Goal: Task Accomplishment & Management: Manage account settings

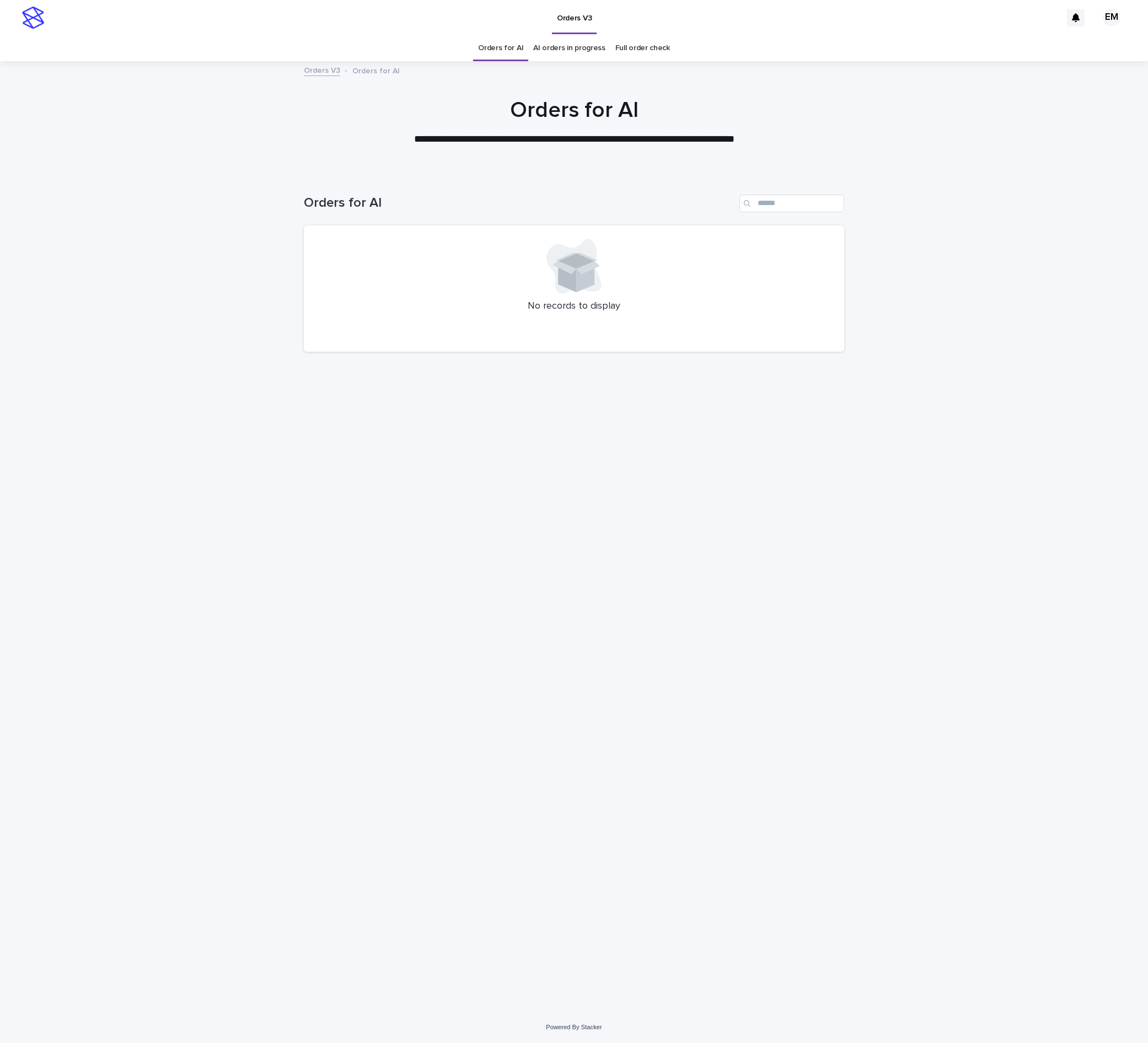
click at [511, 845] on div "Loading... Saving… Loading... Saving… Orders for AI No records to display" at bounding box center [574, 578] width 551 height 812
click at [578, 733] on div "Loading... Saving… Loading... Saving… Orders for AI No records to display" at bounding box center [574, 578] width 551 height 812
click at [515, 592] on div "Loading... Saving… Loading... Saving… Orders for AI No records to display" at bounding box center [574, 578] width 551 height 812
click at [610, 641] on div "Loading... Saving… Loading... Saving… Orders for AI No records to display" at bounding box center [574, 578] width 551 height 812
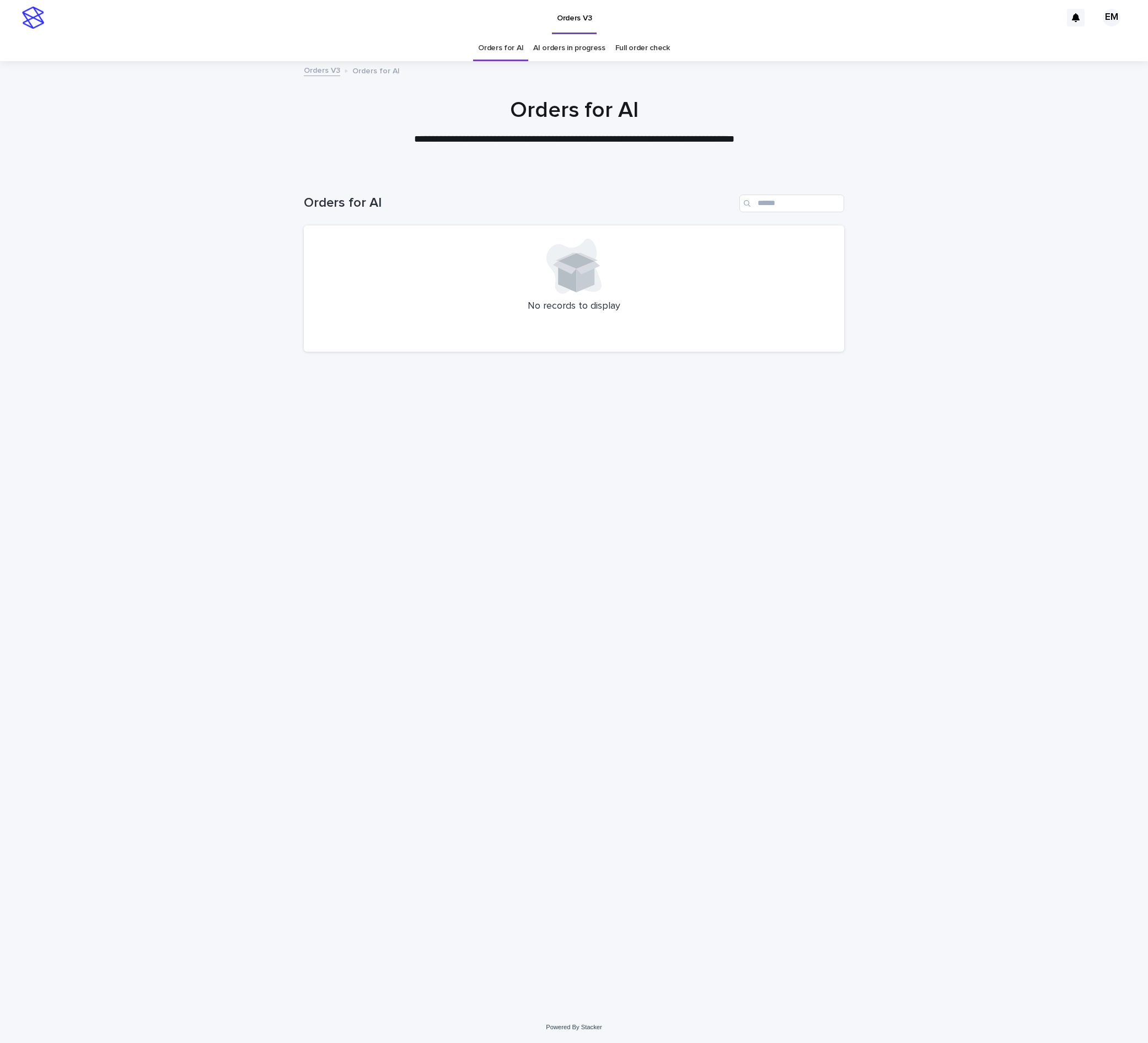
click at [585, 836] on div "Loading... Saving… Loading... Saving… Orders for AI No records to display" at bounding box center [574, 578] width 551 height 812
click at [723, 632] on div "Loading... Saving… Loading... Saving… Orders for AI No records to display" at bounding box center [574, 578] width 551 height 812
click at [578, 584] on div "Loading... Saving… Loading... Saving… Orders for AI No records to display" at bounding box center [574, 578] width 551 height 812
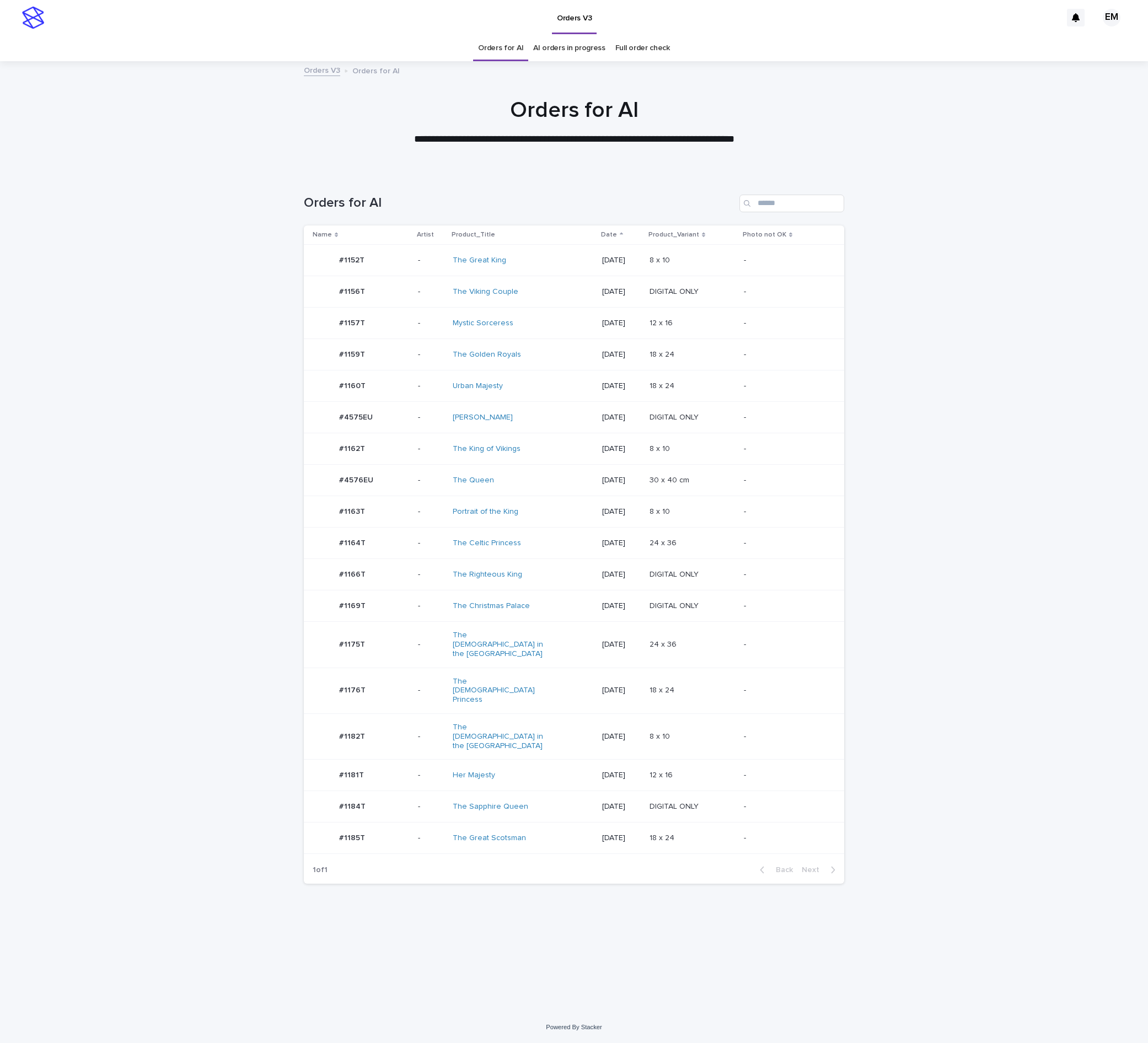
click at [405, 361] on div "#1159T #1159T" at bounding box center [361, 354] width 97 height 22
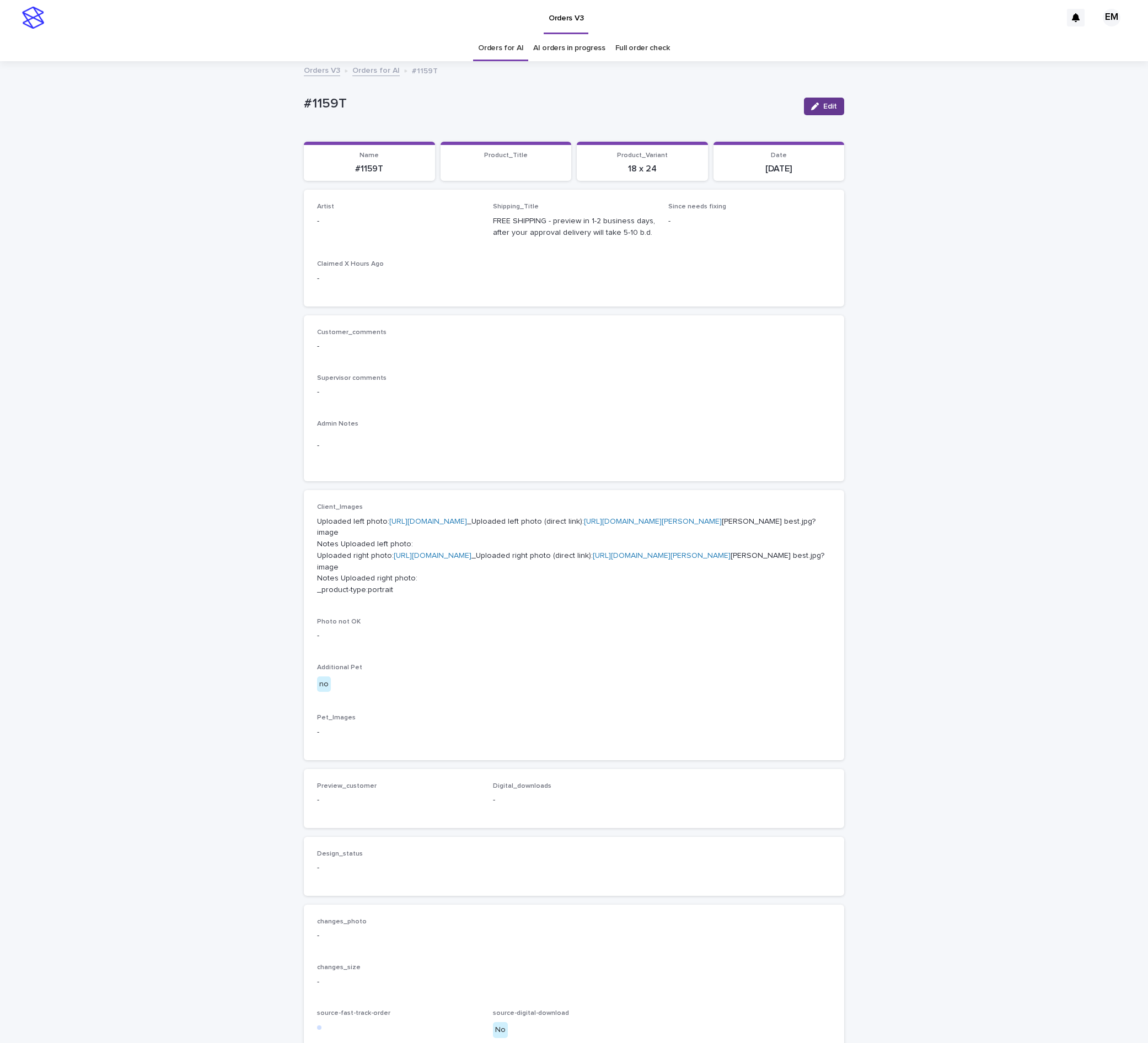
click at [804, 107] on button "Edit" at bounding box center [824, 106] width 41 height 18
click at [361, 221] on div "Select..." at bounding box center [380, 227] width 125 height 18
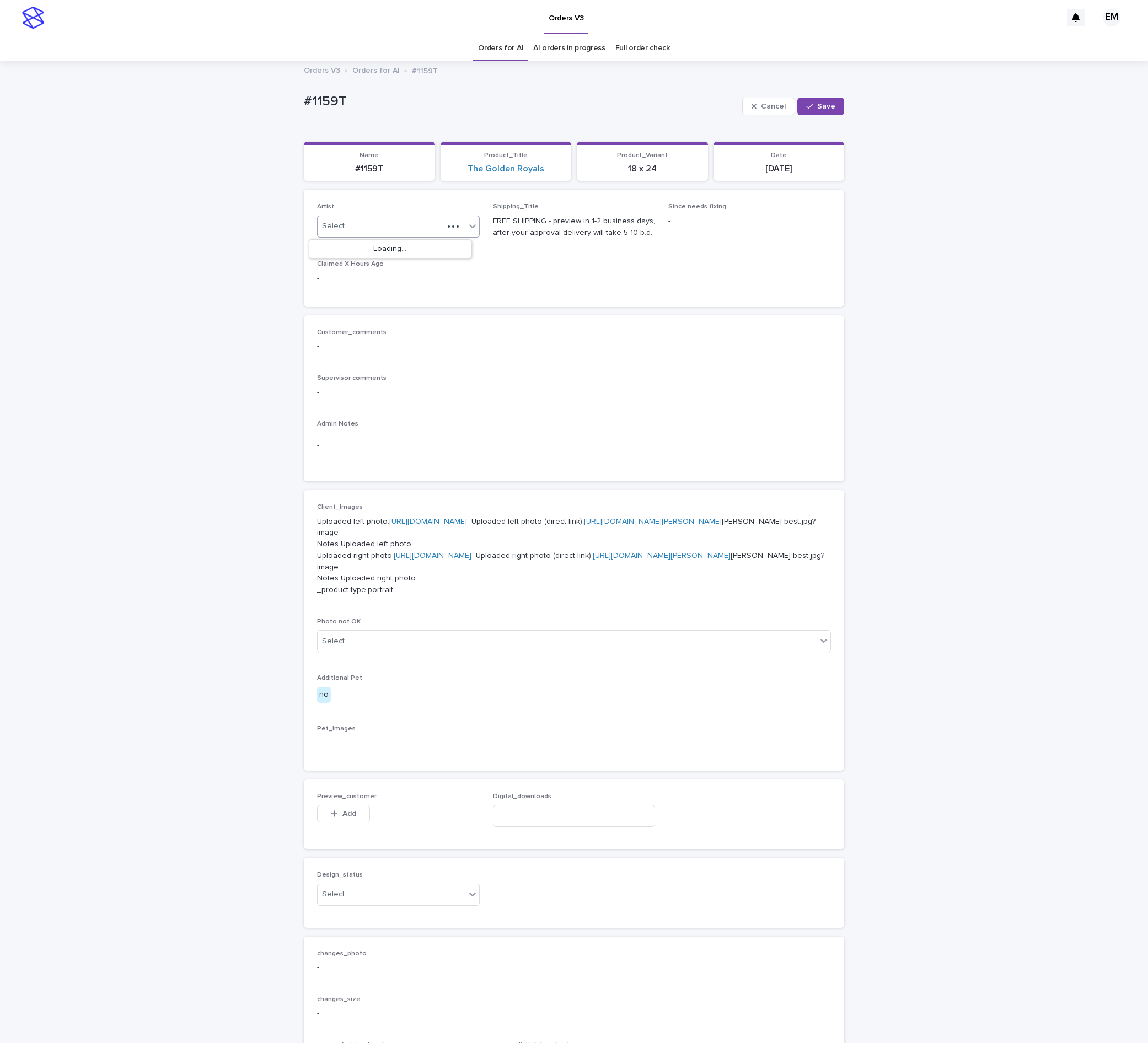
paste input "**********"
type input "**********"
click at [371, 247] on div "EmersonHernandez" at bounding box center [389, 249] width 161 height 19
click at [818, 111] on button "Save" at bounding box center [821, 106] width 47 height 18
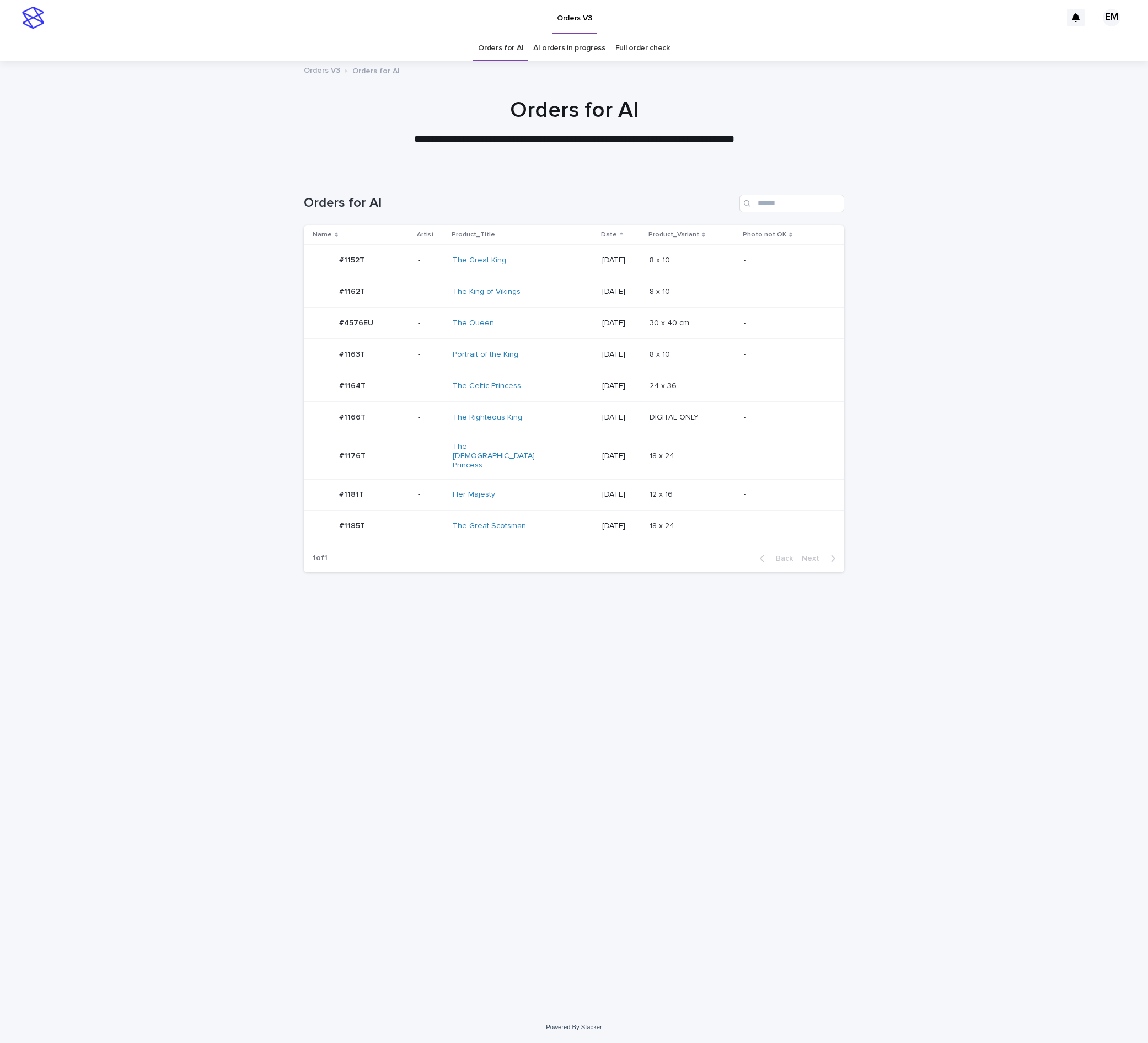
click at [394, 382] on div "#1164T #1164T" at bounding box center [361, 386] width 97 height 22
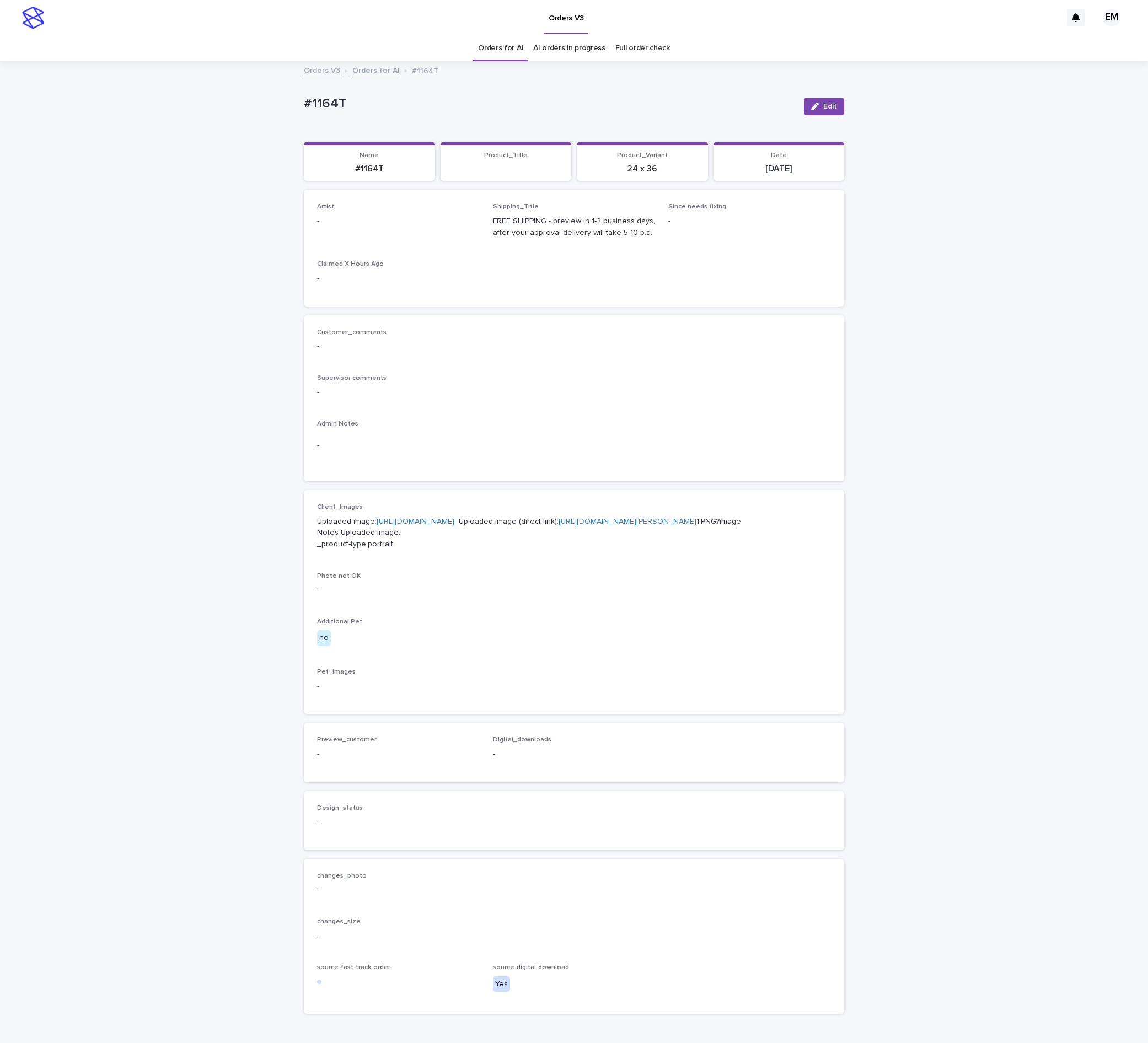
drag, startPoint x: 809, startPoint y: 105, endPoint x: 422, endPoint y: 204, distance: 399.5
click at [804, 109] on button "Edit" at bounding box center [824, 106] width 41 height 18
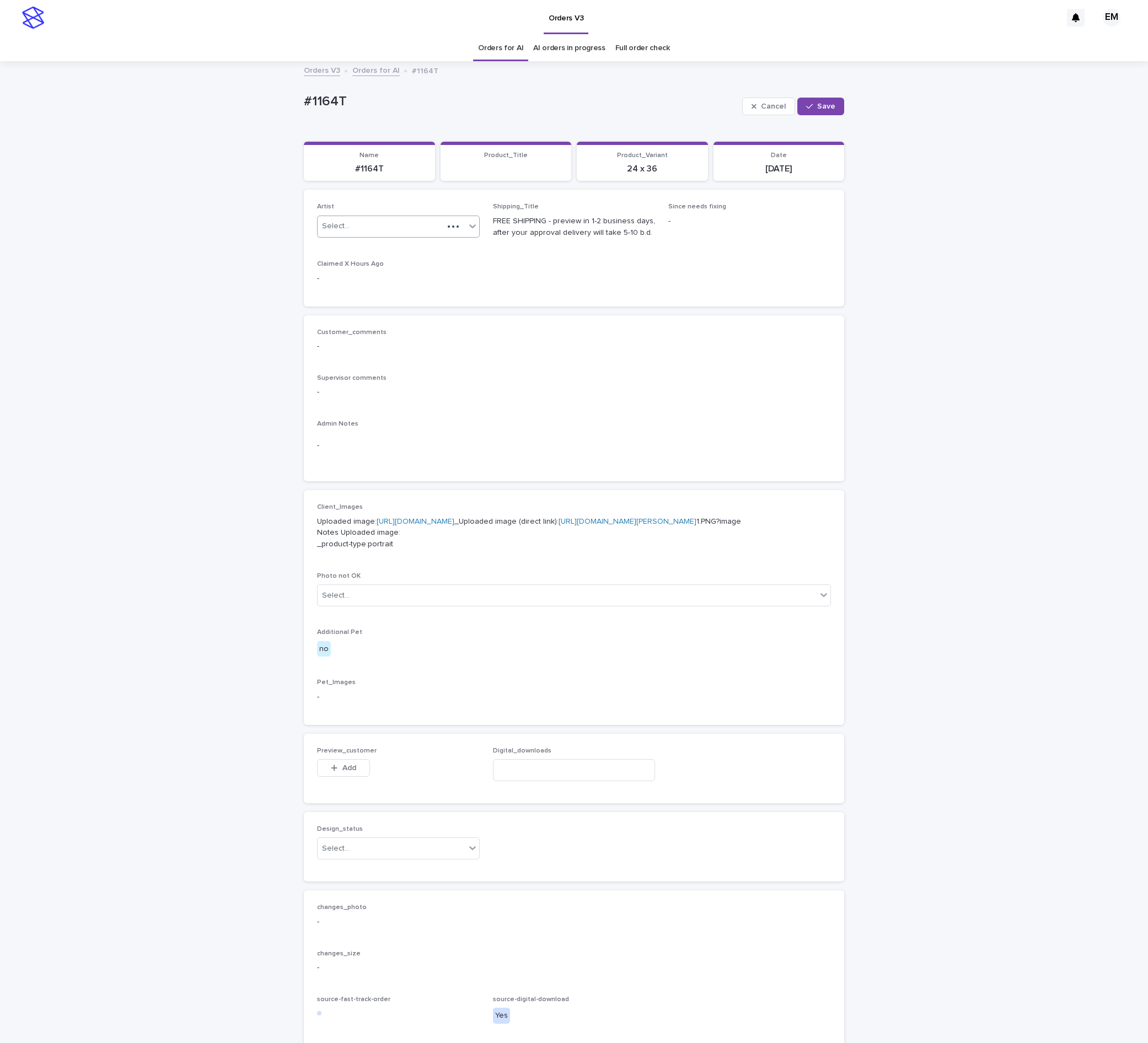
click at [384, 226] on div "Select..." at bounding box center [380, 227] width 125 height 18
paste input "**********"
type input "**********"
click at [822, 106] on span "Save" at bounding box center [826, 106] width 18 height 7
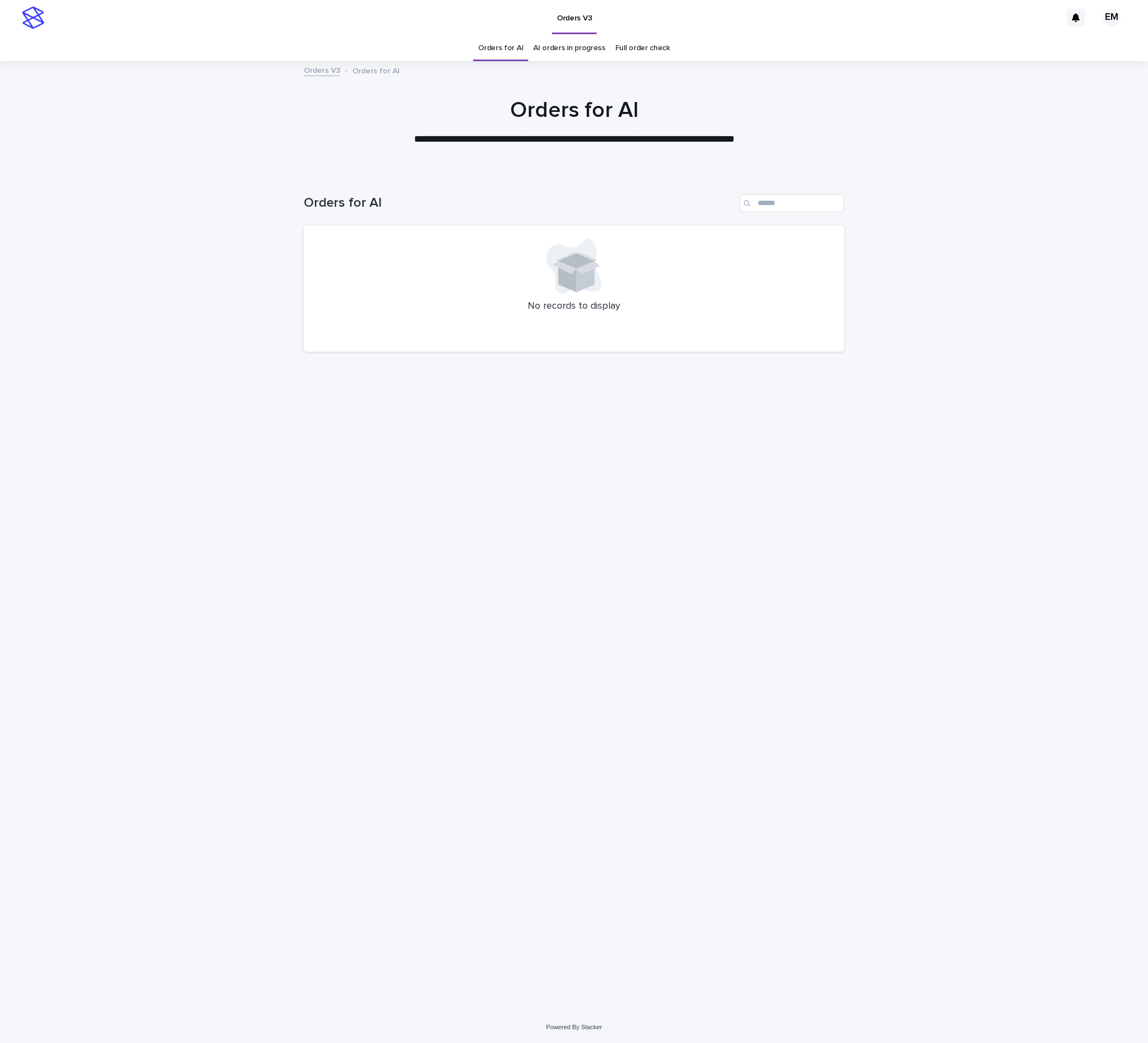
click at [404, 268] on div at bounding box center [574, 267] width 514 height 55
click at [497, 602] on div "Loading... Saving… Loading... Saving… Orders for AI No records to display" at bounding box center [574, 578] width 551 height 812
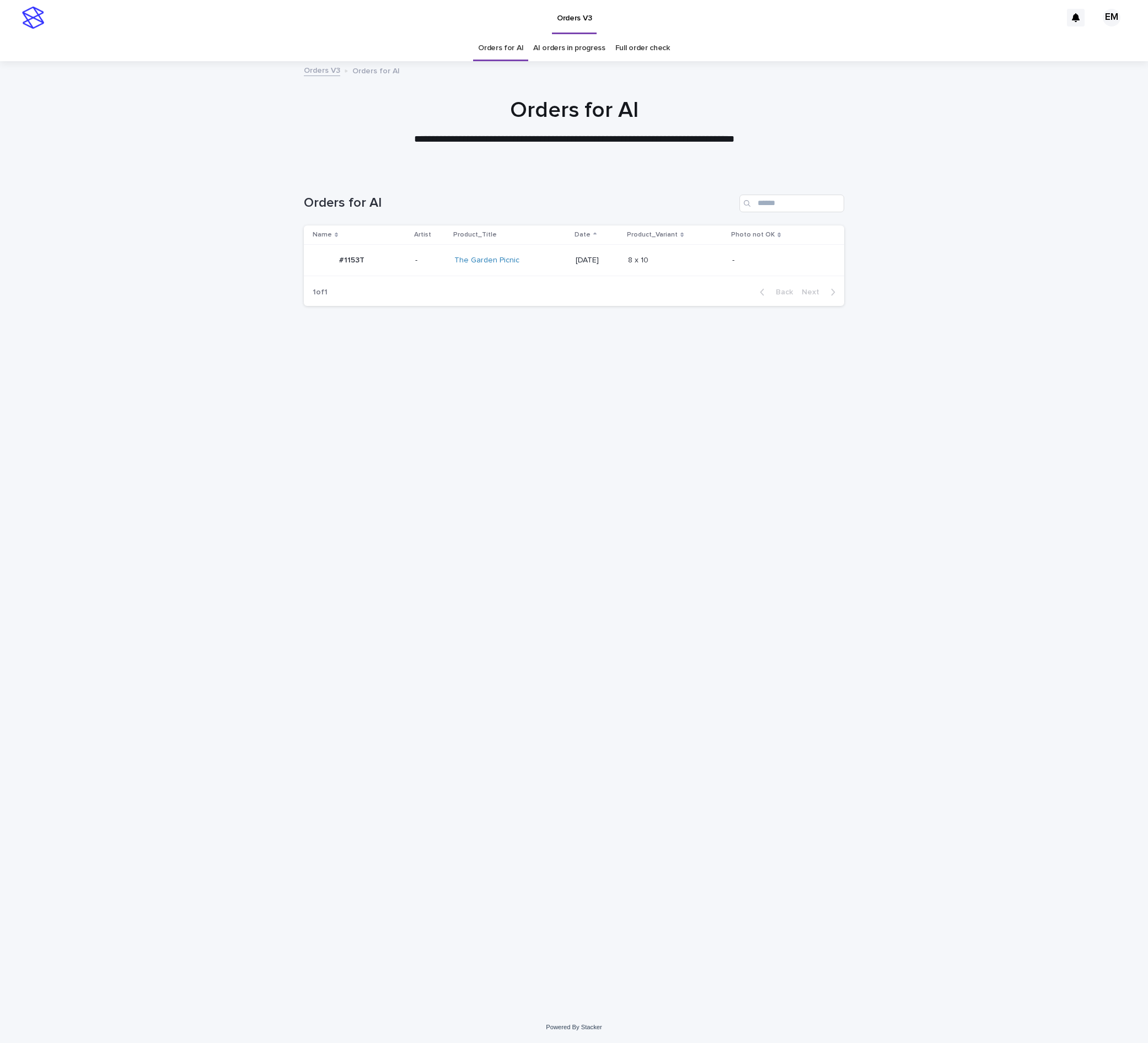
click at [645, 243] on th "Product_Variant" at bounding box center [675, 235] width 104 height 19
click at [664, 252] on div "8 x 10 8 x 10" at bounding box center [675, 261] width 95 height 18
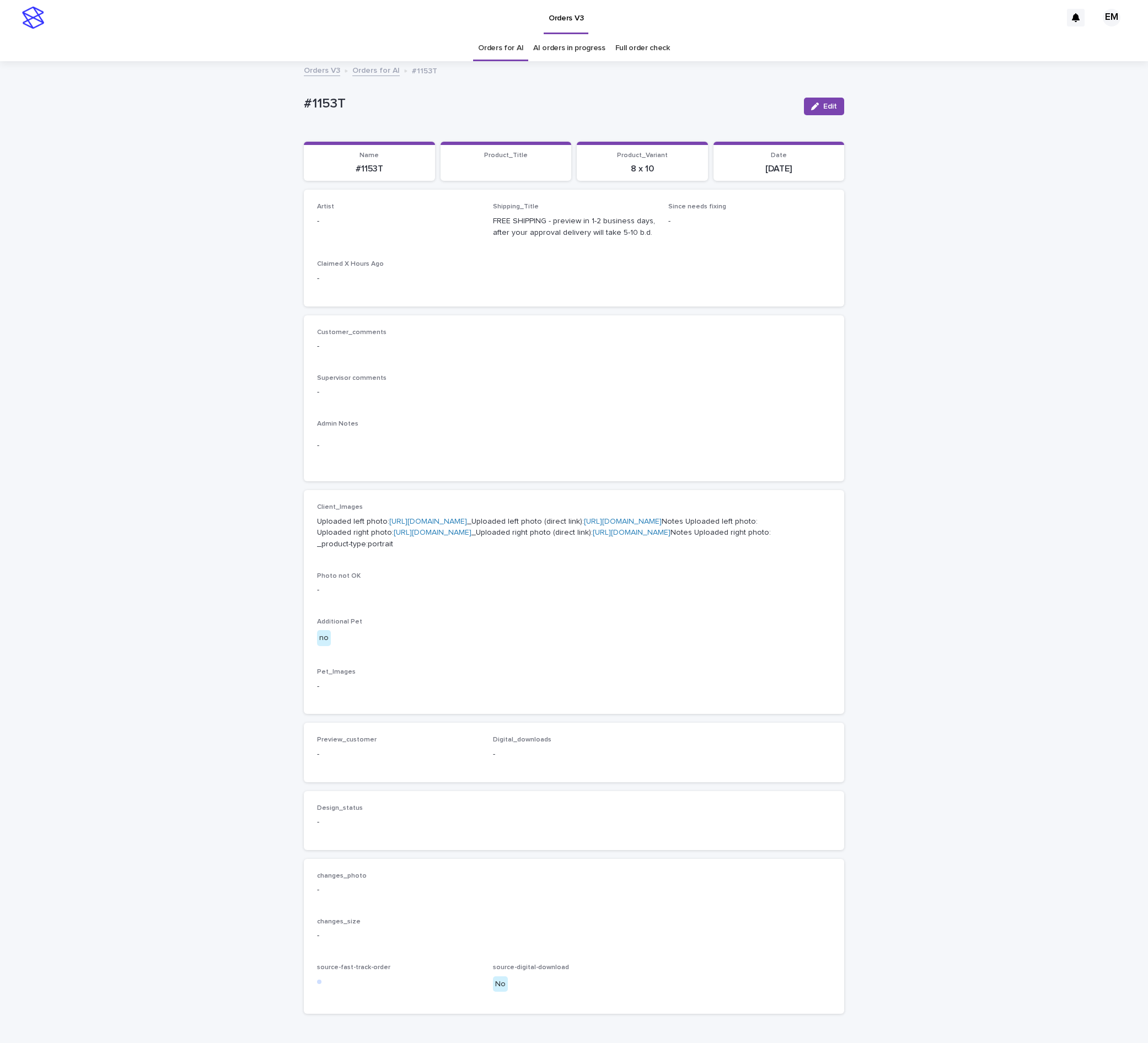
drag, startPoint x: 822, startPoint y: 101, endPoint x: 472, endPoint y: 172, distance: 357.1
click at [821, 101] on button "Edit" at bounding box center [824, 106] width 41 height 18
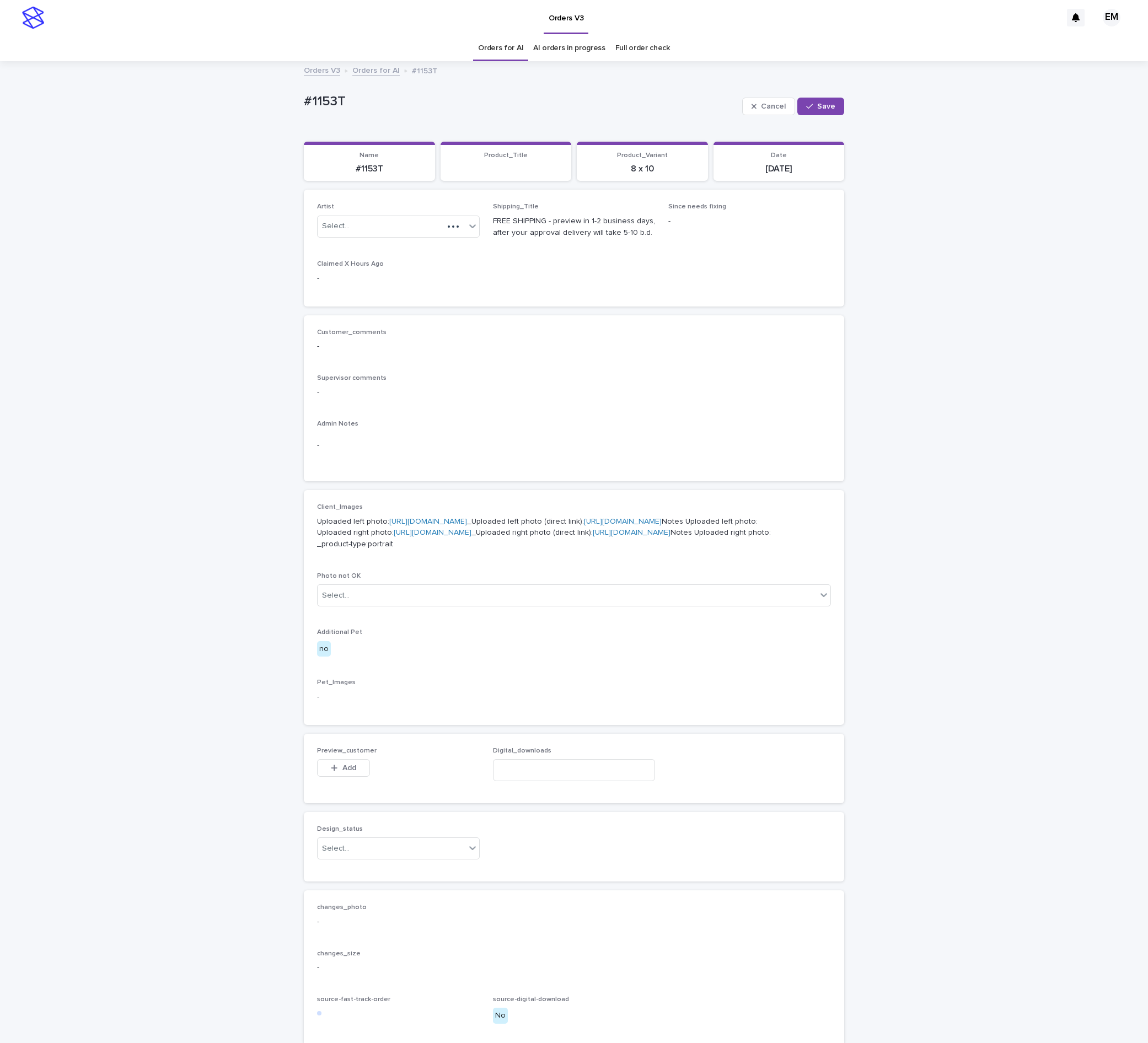
click at [406, 213] on div "Artist Select..." at bounding box center [398, 224] width 162 height 43
click at [405, 223] on div "Select..." at bounding box center [380, 227] width 125 height 18
paste input "**********"
type input "**********"
click at [394, 247] on div "EmersonHernandez" at bounding box center [389, 249] width 161 height 19
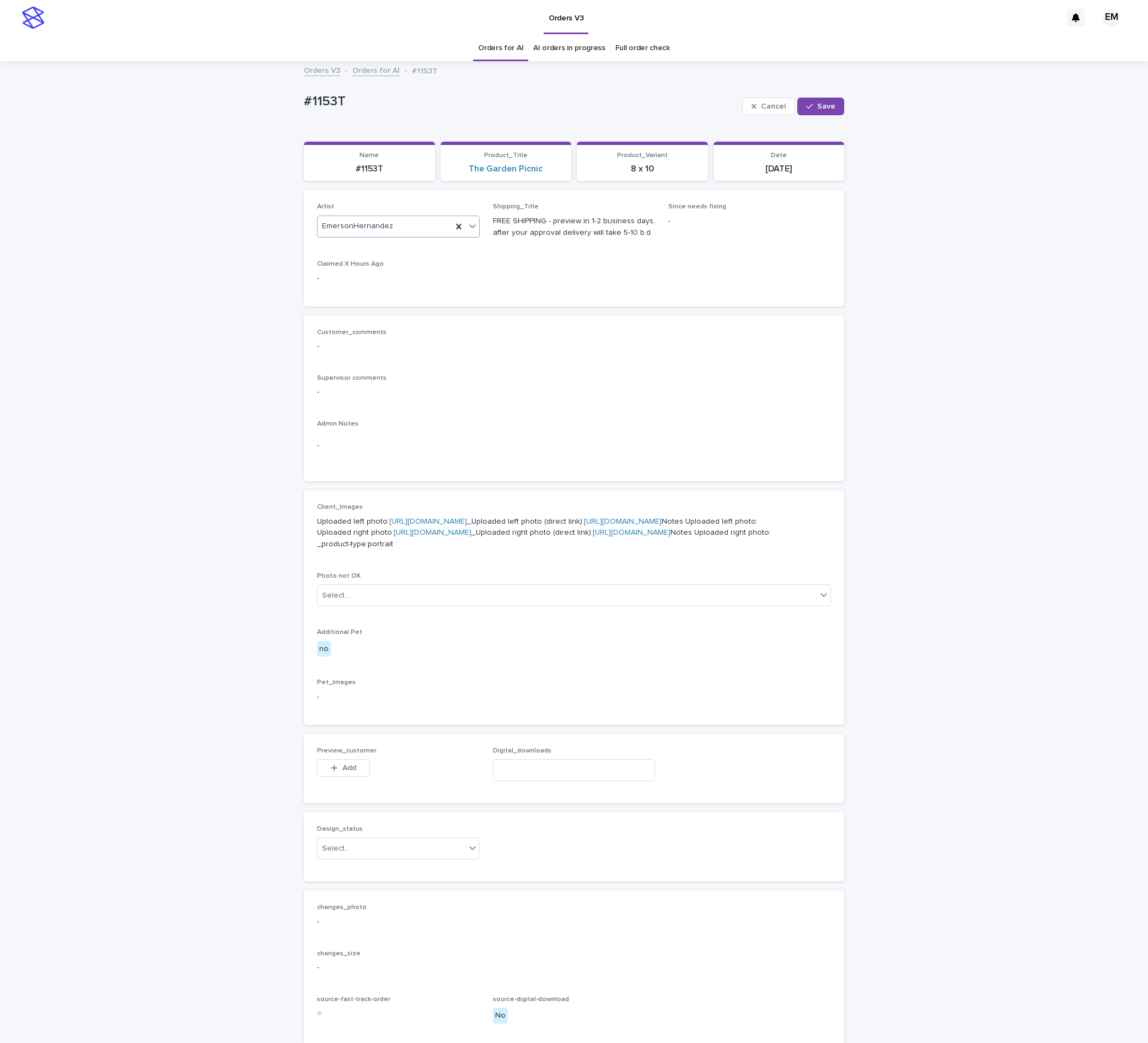
click at [777, 125] on div "Cancel Save" at bounding box center [793, 106] width 102 height 44
click at [828, 107] on button "Save" at bounding box center [821, 106] width 47 height 18
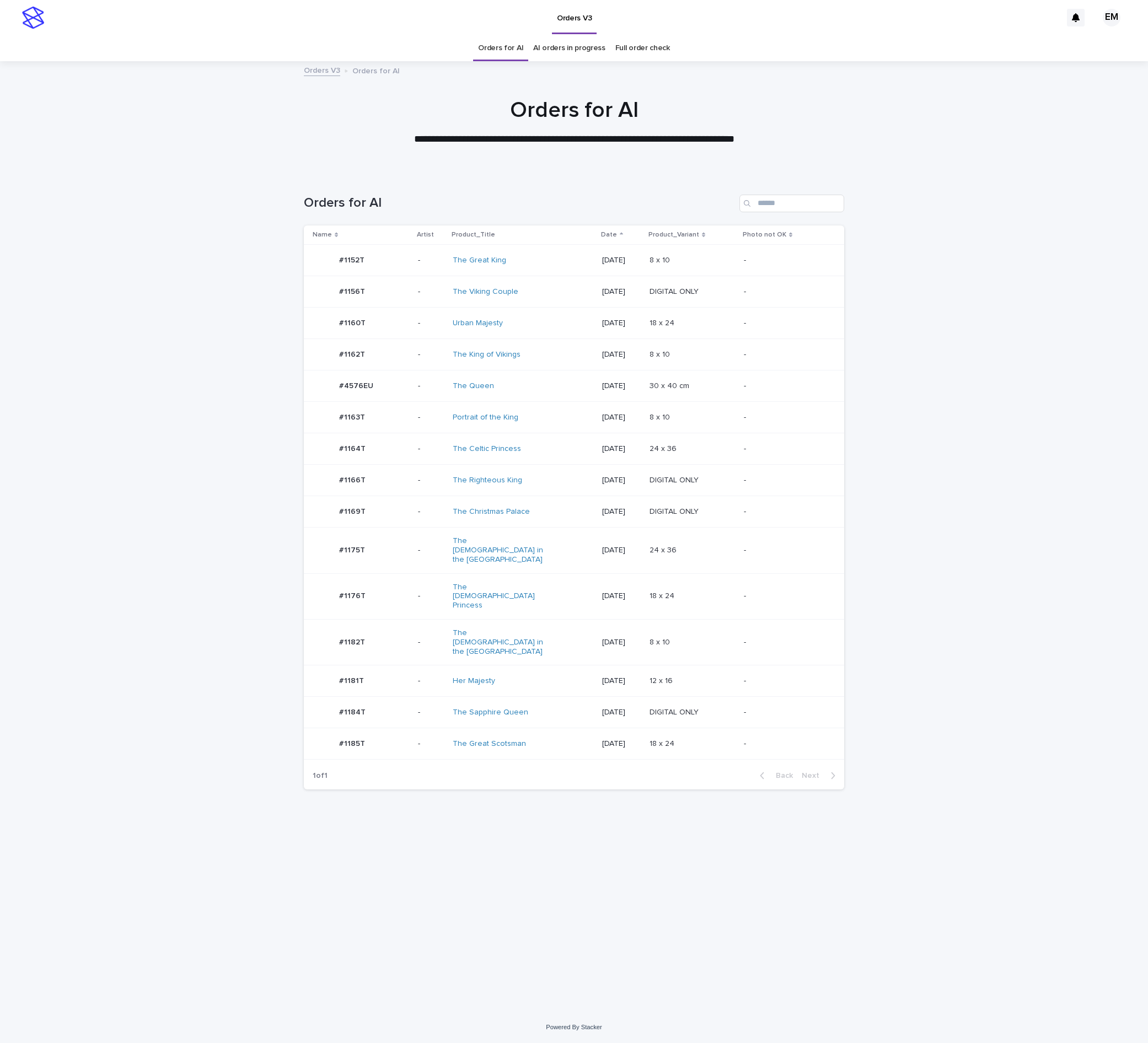
click at [385, 325] on div "#1160T #1160T" at bounding box center [361, 323] width 97 height 22
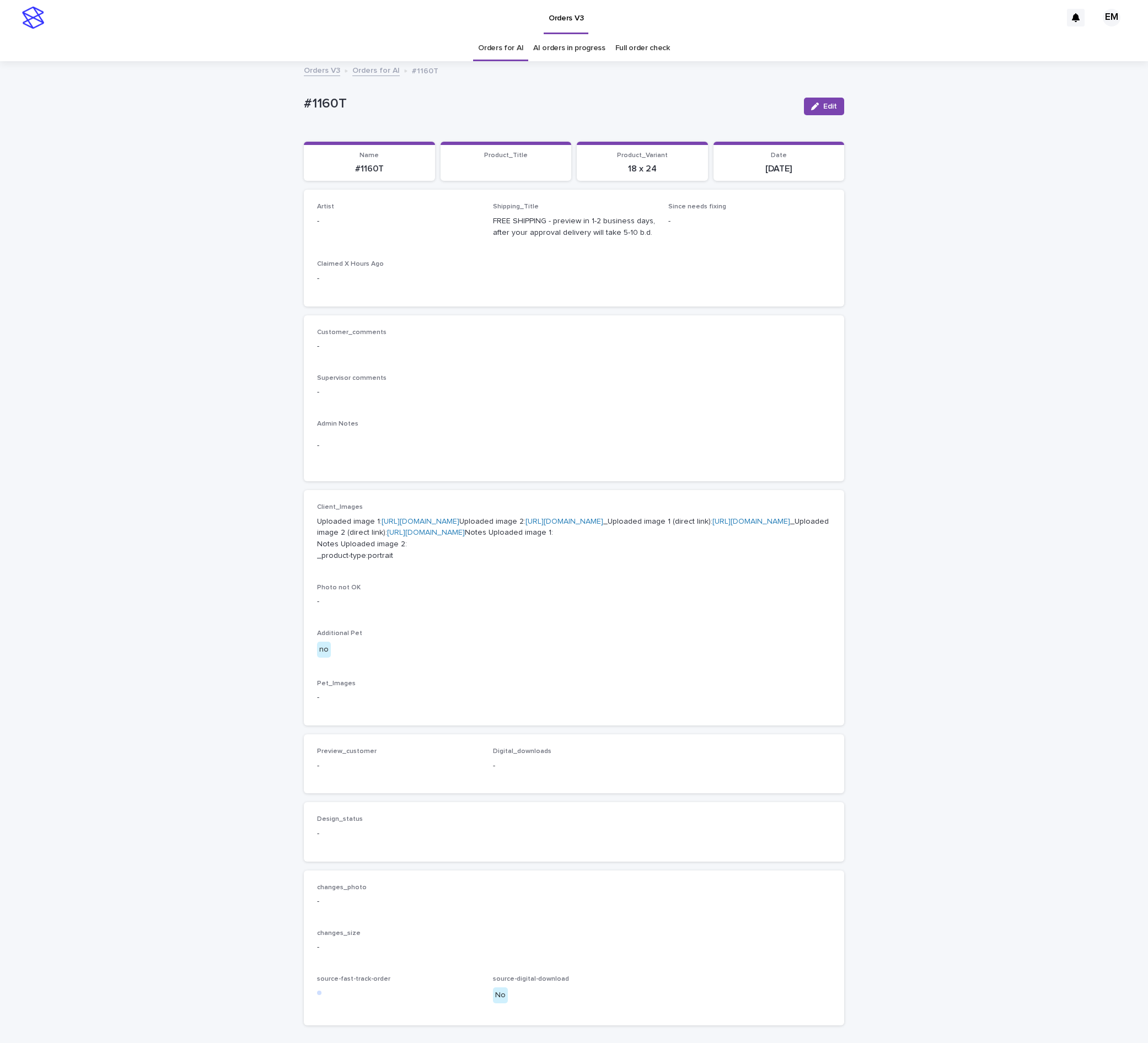
drag, startPoint x: 811, startPoint y: 109, endPoint x: 488, endPoint y: 191, distance: 333.2
click at [799, 117] on div "Edit" at bounding box center [822, 106] width 44 height 44
drag, startPoint x: 402, startPoint y: 232, endPoint x: 411, endPoint y: 226, distance: 10.8
click at [401, 232] on div "Artist -" at bounding box center [398, 219] width 162 height 32
drag, startPoint x: 826, startPoint y: 102, endPoint x: 500, endPoint y: 197, distance: 339.6
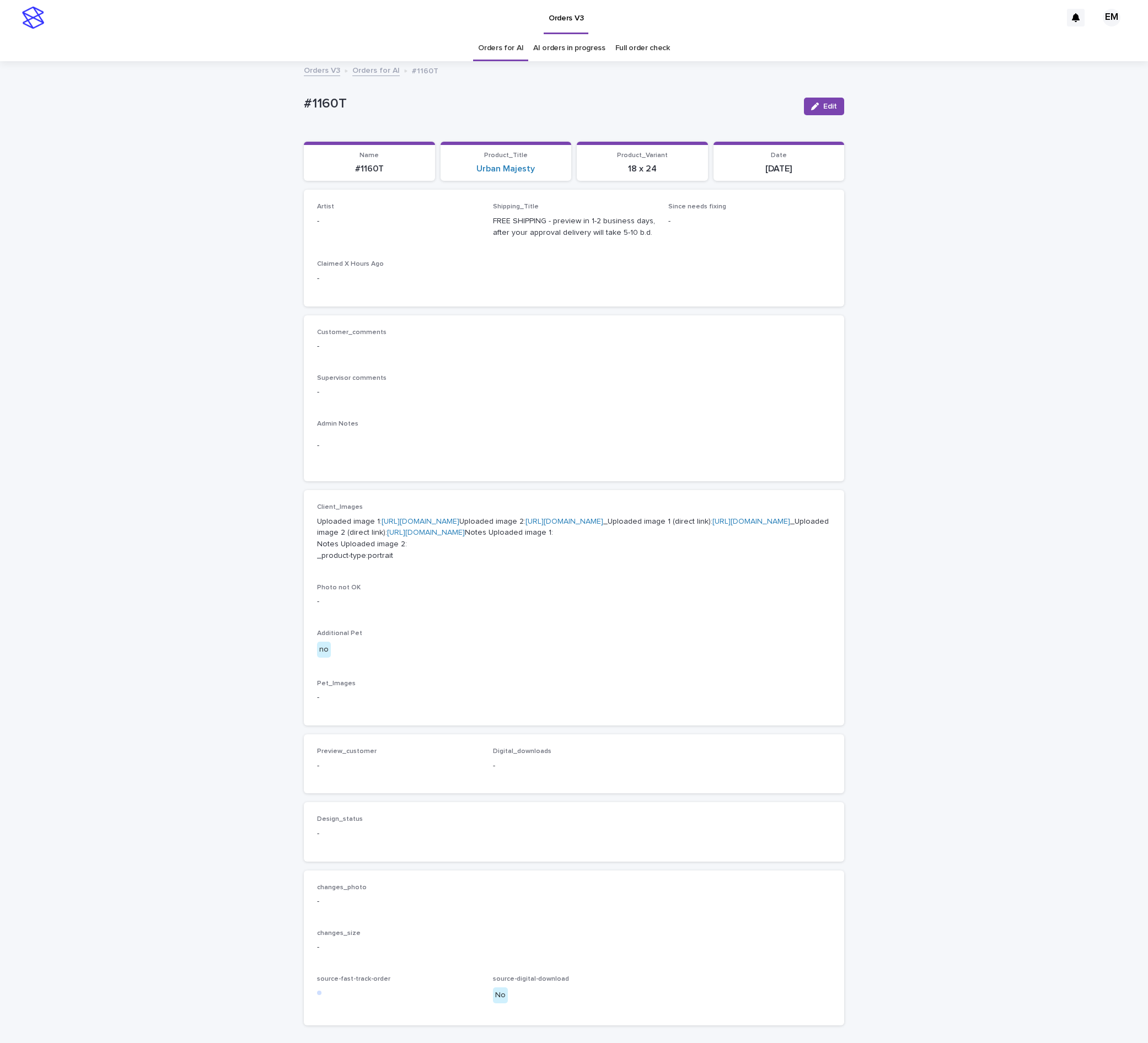
click at [824, 102] on span "Edit" at bounding box center [830, 106] width 14 height 7
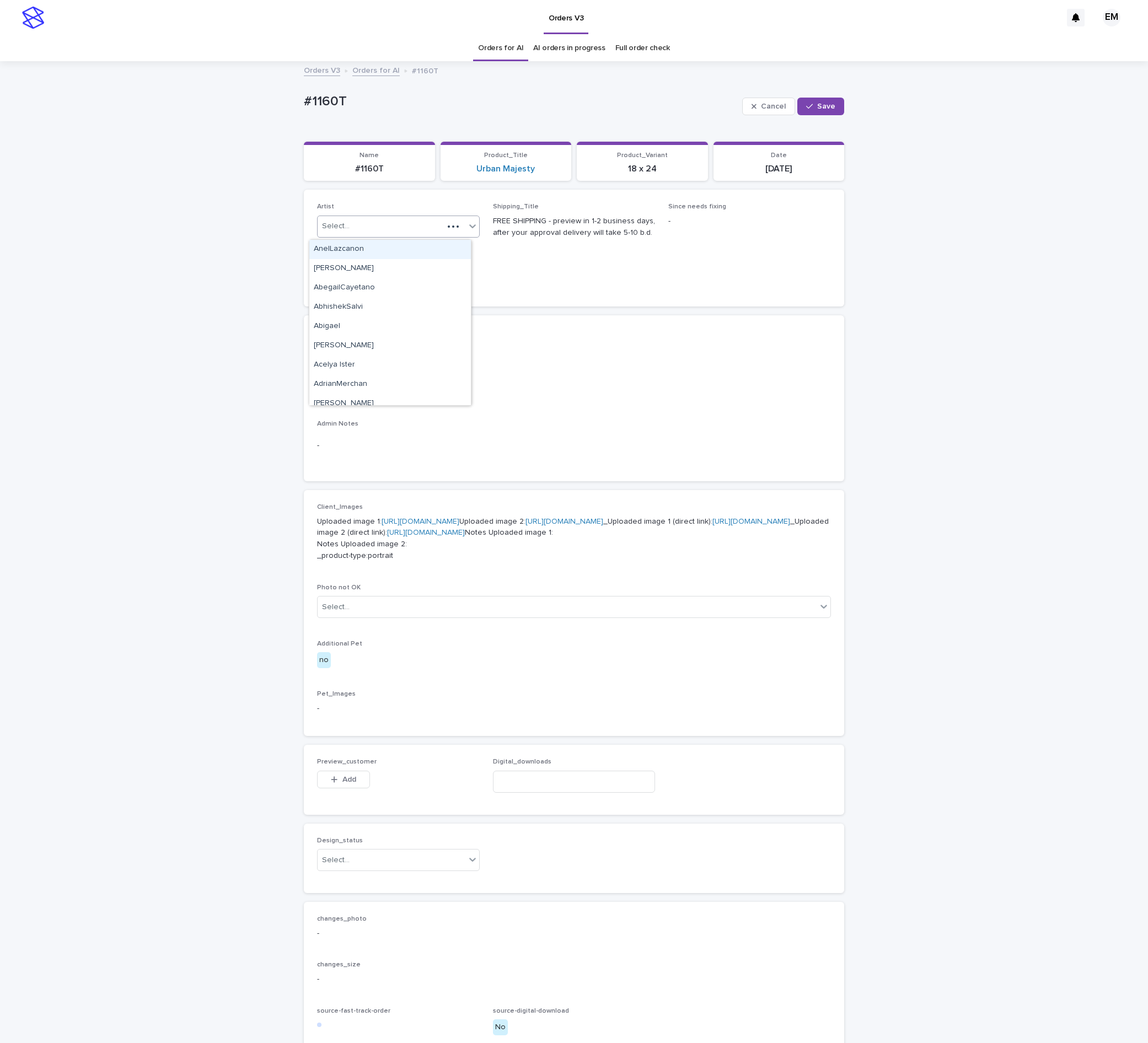
drag, startPoint x: 438, startPoint y: 227, endPoint x: 420, endPoint y: 238, distance: 21.1
click at [444, 227] on div at bounding box center [454, 227] width 20 height 11
paste input "**********"
type input "**********"
click at [387, 252] on div "EmersonHernandez" at bounding box center [389, 249] width 161 height 19
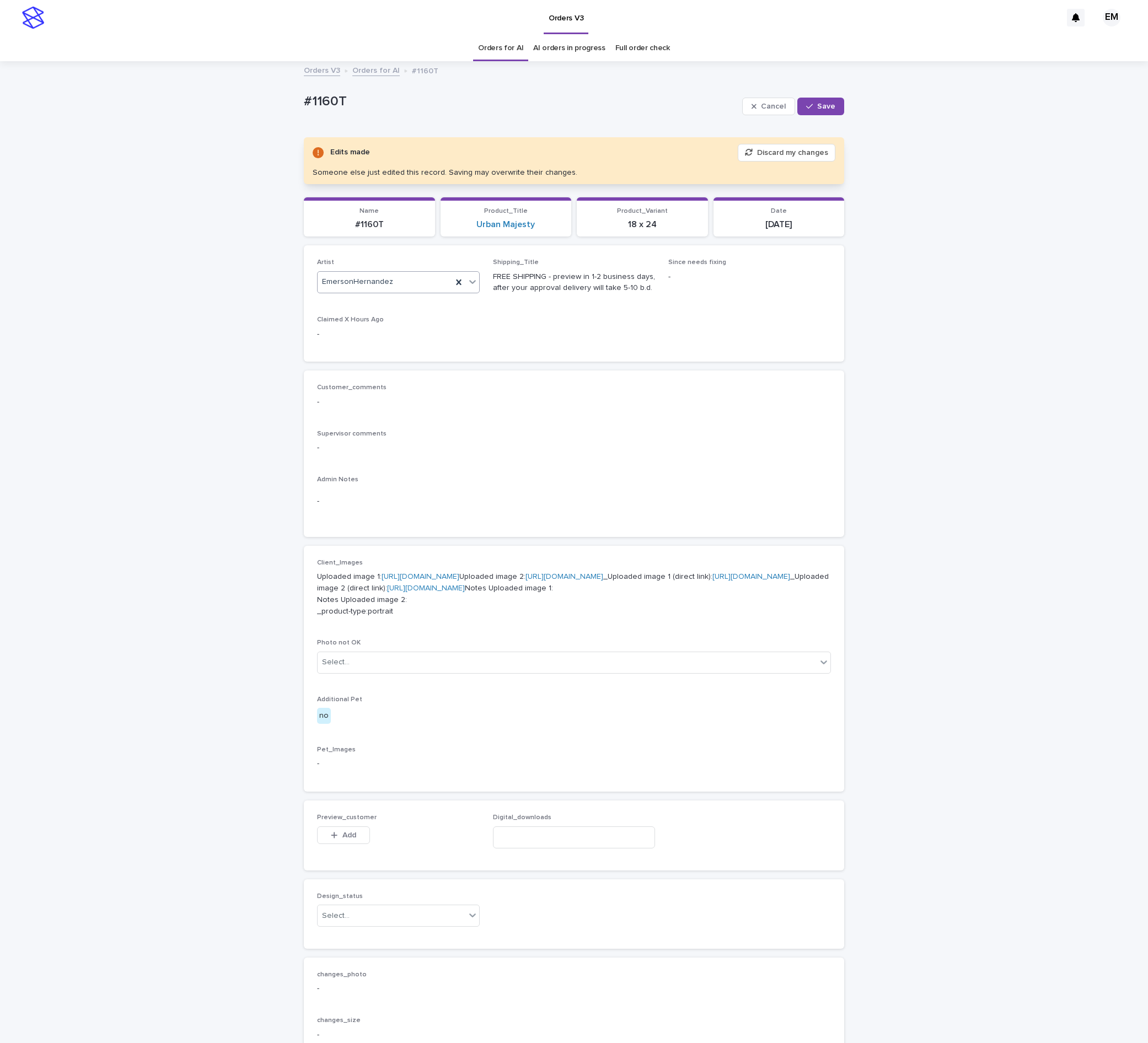
drag, startPoint x: 818, startPoint y: 107, endPoint x: 439, endPoint y: 0, distance: 393.8
click at [817, 107] on span "Save" at bounding box center [826, 106] width 18 height 7
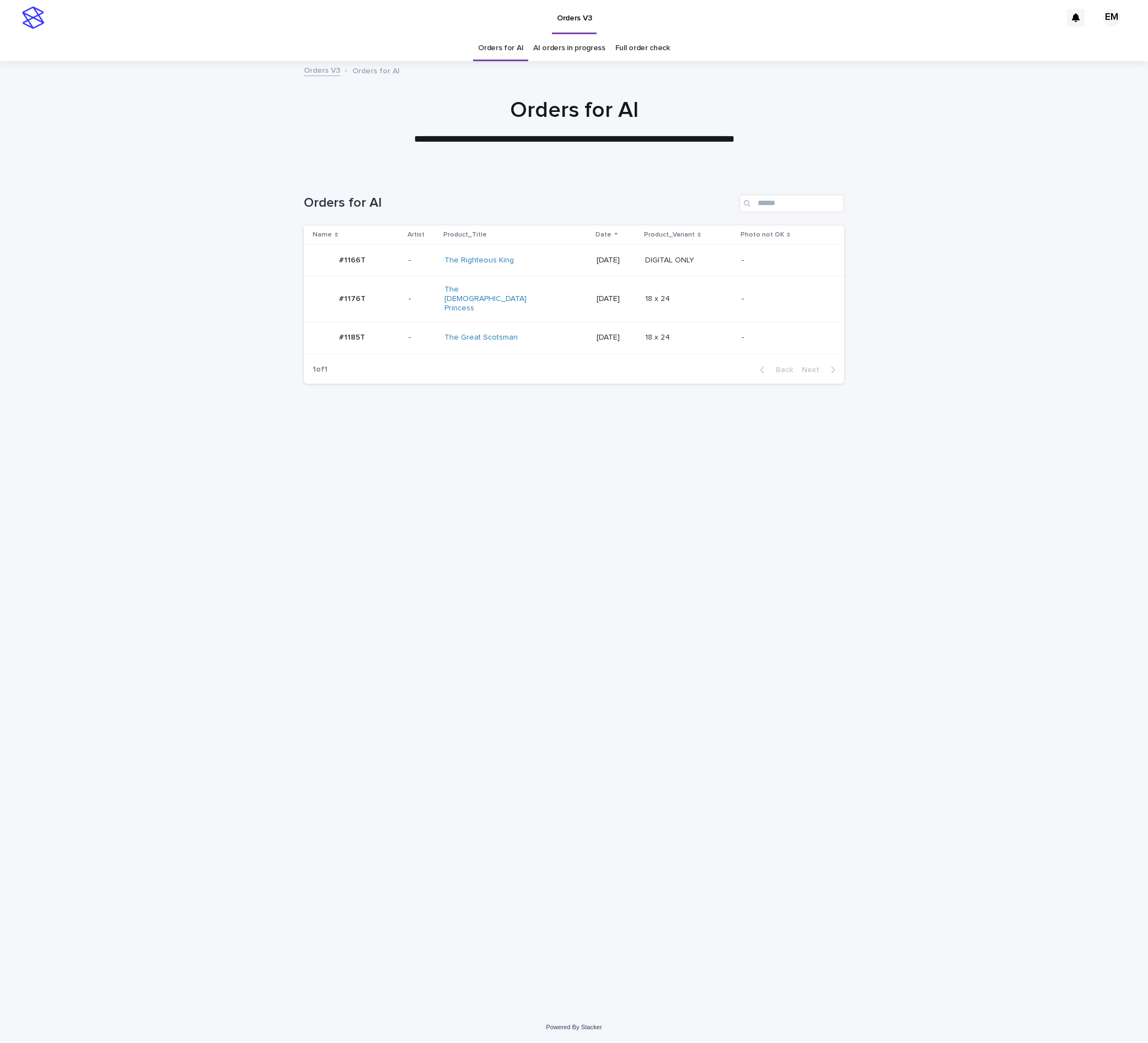
click at [400, 305] on td "#1176T #1176T" at bounding box center [353, 300] width 101 height 46
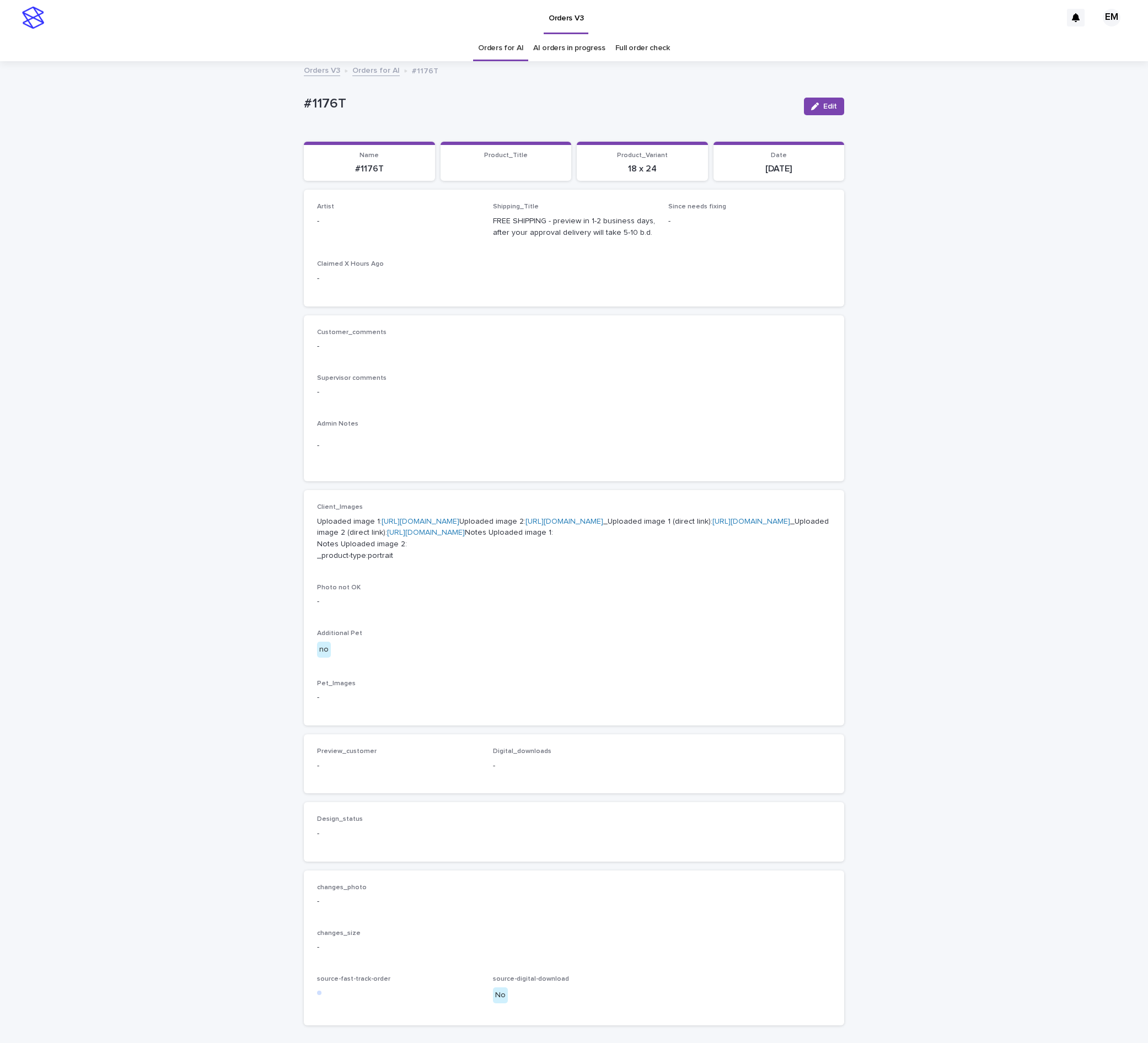
click at [823, 107] on span "Edit" at bounding box center [830, 106] width 14 height 7
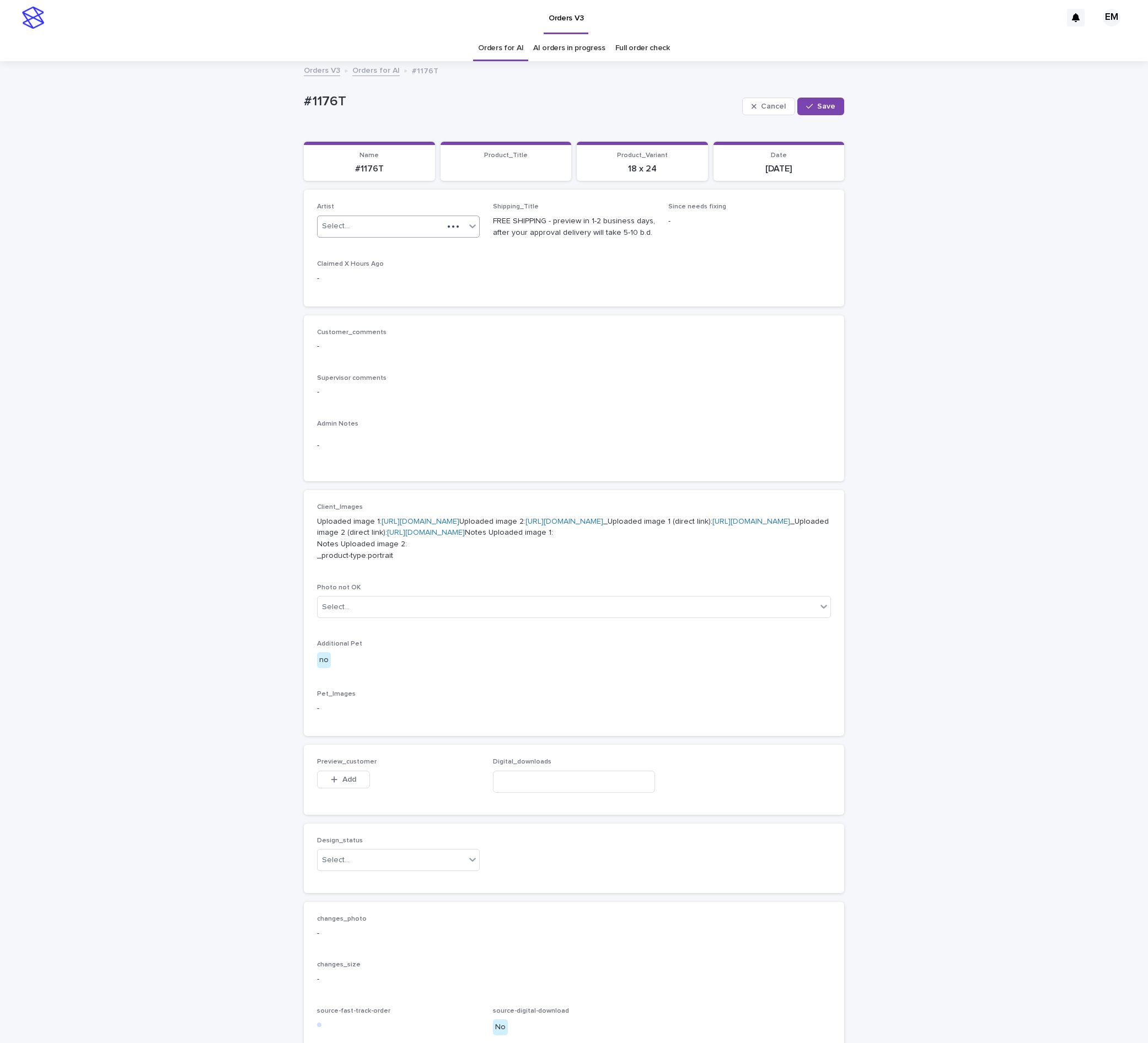
click at [451, 224] on div at bounding box center [454, 227] width 20 height 11
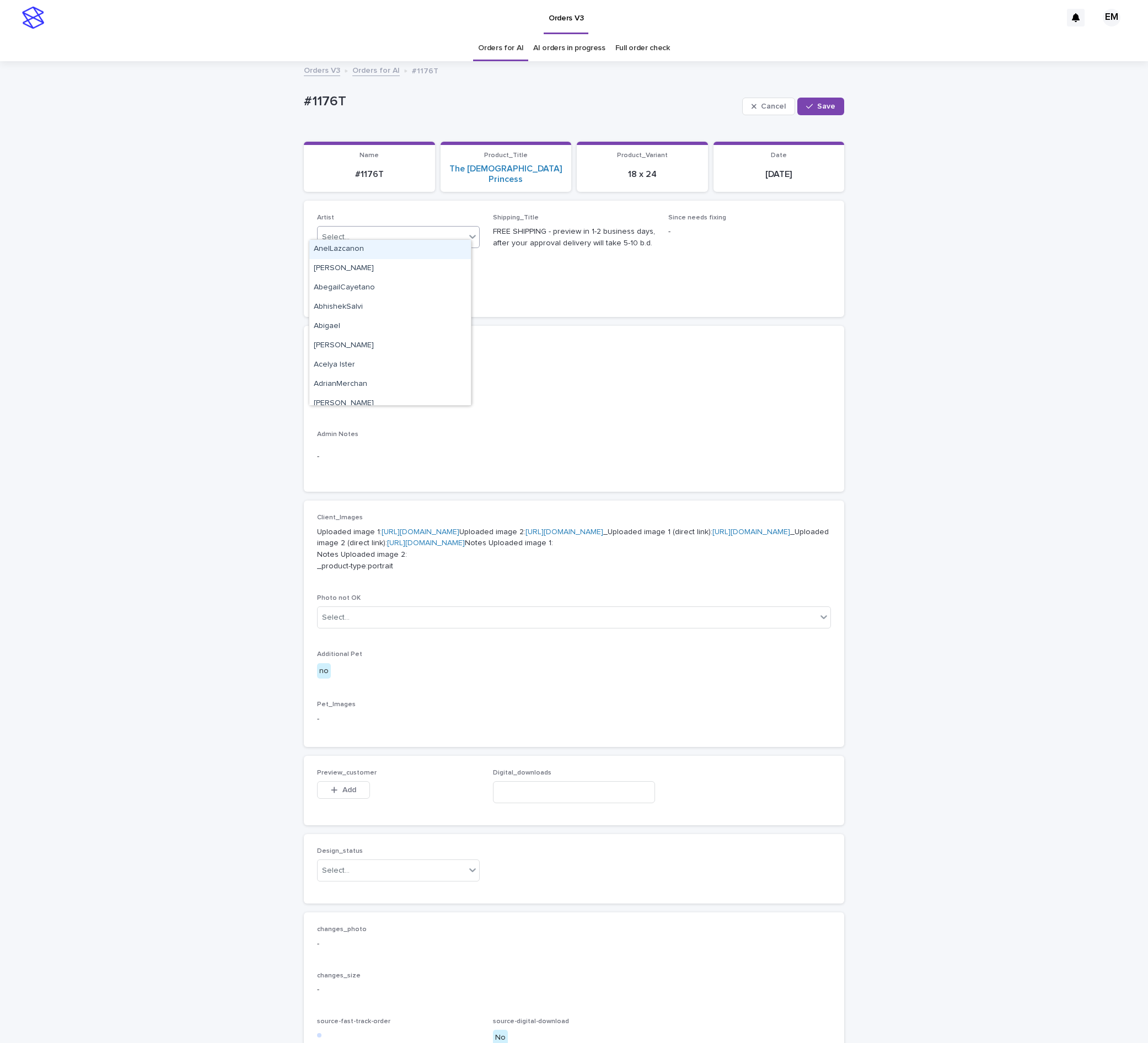
paste input "**********"
type input "**********"
click at [422, 250] on div "EmersonHernandez" at bounding box center [389, 249] width 161 height 19
click at [832, 102] on button "Save" at bounding box center [821, 106] width 47 height 18
